Goal: Transaction & Acquisition: Book appointment/travel/reservation

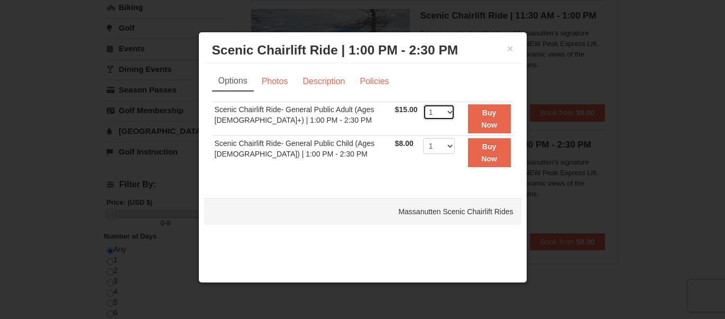
click at [440, 115] on select "1 2 3 4 5 6 7 8 9 10 11 12 13 14 15 16 17 18 19 20 21 22" at bounding box center [439, 112] width 32 height 16
select select "2"
click at [423, 104] on select "1 2 3 4 5 6 7 8 9 10 11 12 13 14 15 16 17 18 19 20 21 22" at bounding box center [439, 112] width 32 height 16
click at [323, 88] on link "Description" at bounding box center [324, 81] width 56 height 20
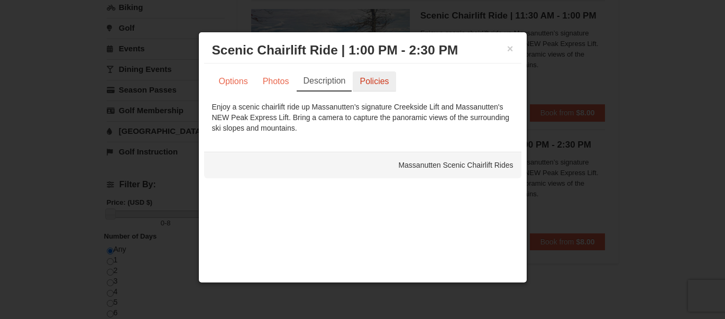
click at [360, 82] on link "Policies" at bounding box center [374, 81] width 43 height 20
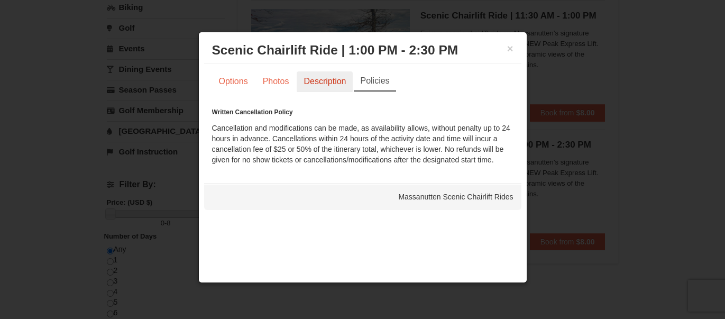
click at [332, 88] on link "Description" at bounding box center [325, 81] width 56 height 20
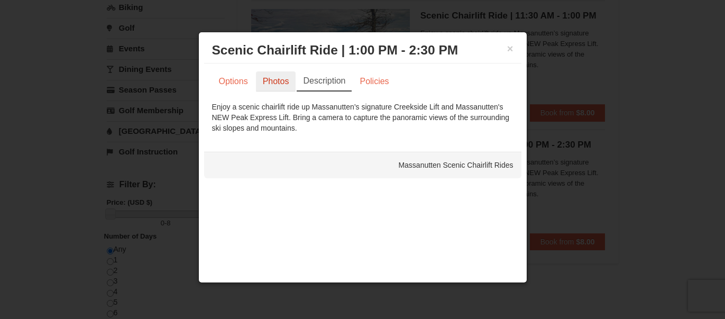
click at [268, 77] on link "Photos" at bounding box center [276, 81] width 40 height 20
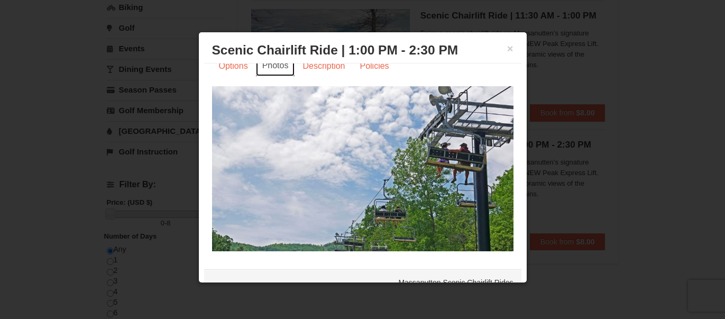
scroll to position [10, 0]
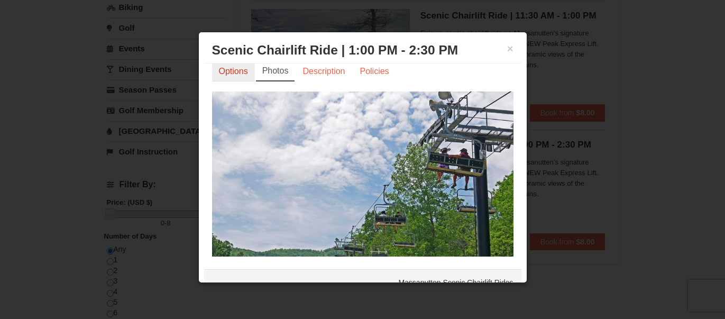
click at [240, 79] on link "Options" at bounding box center [233, 71] width 43 height 20
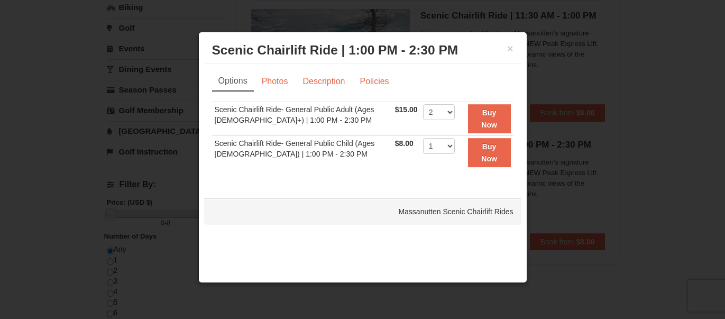
scroll to position [0, 0]
click at [495, 122] on button "Buy Now" at bounding box center [489, 118] width 43 height 29
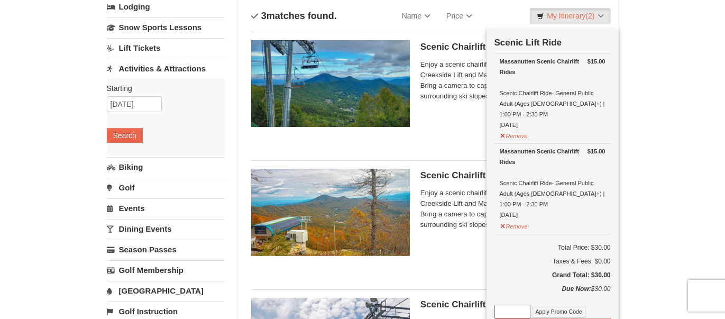
scroll to position [207, 0]
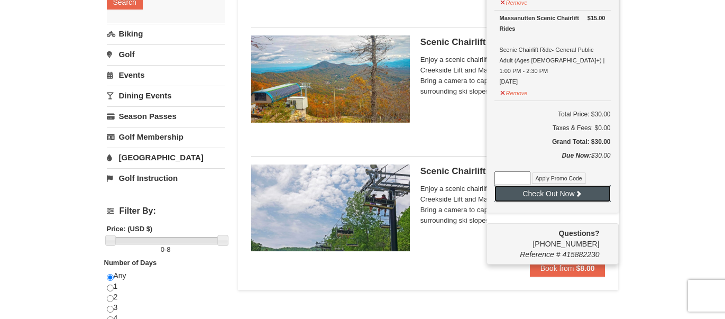
click at [599, 185] on button "Check Out Now" at bounding box center [553, 193] width 116 height 17
